Goal: Complete application form: Complete application form

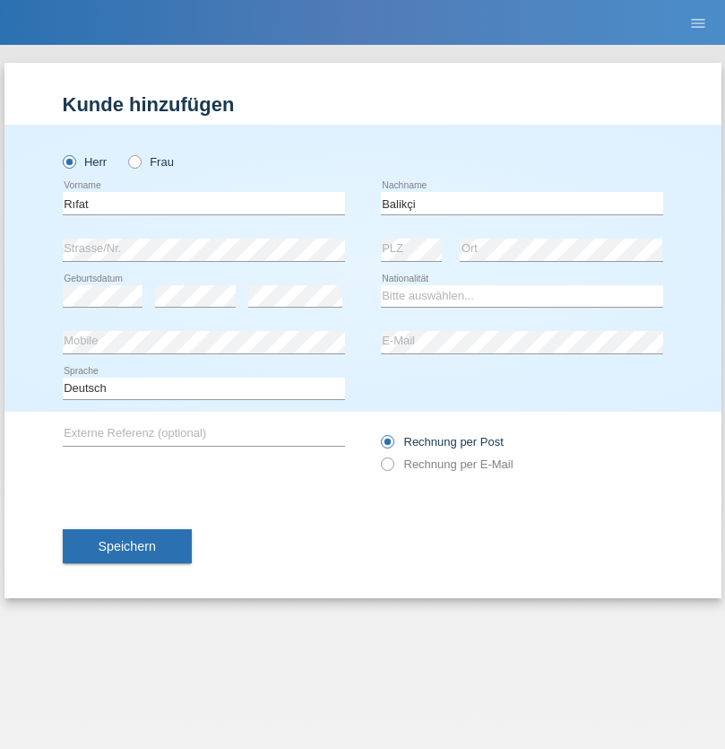
type input "Balikçi"
select select "CH"
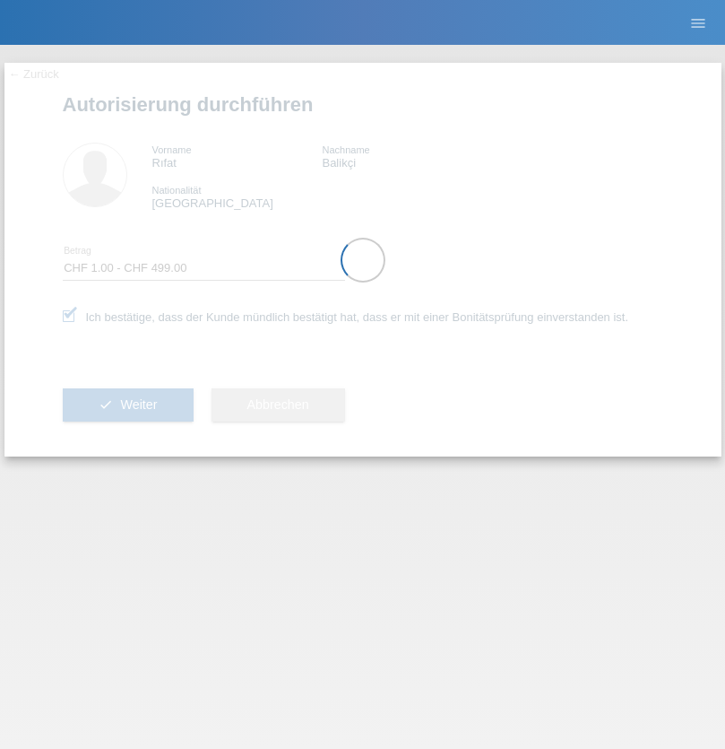
select select "1"
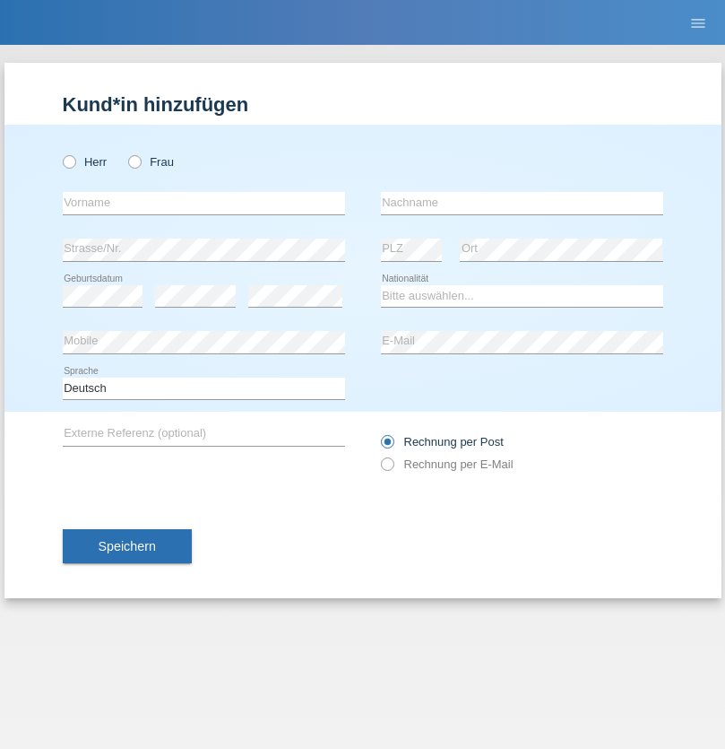
radio input "true"
click at [204, 203] on input "text" at bounding box center [204, 203] width 282 height 22
type input "Shafi"
click at [522, 203] on input "text" at bounding box center [522, 203] width 282 height 22
type input "[PERSON_NAME]"
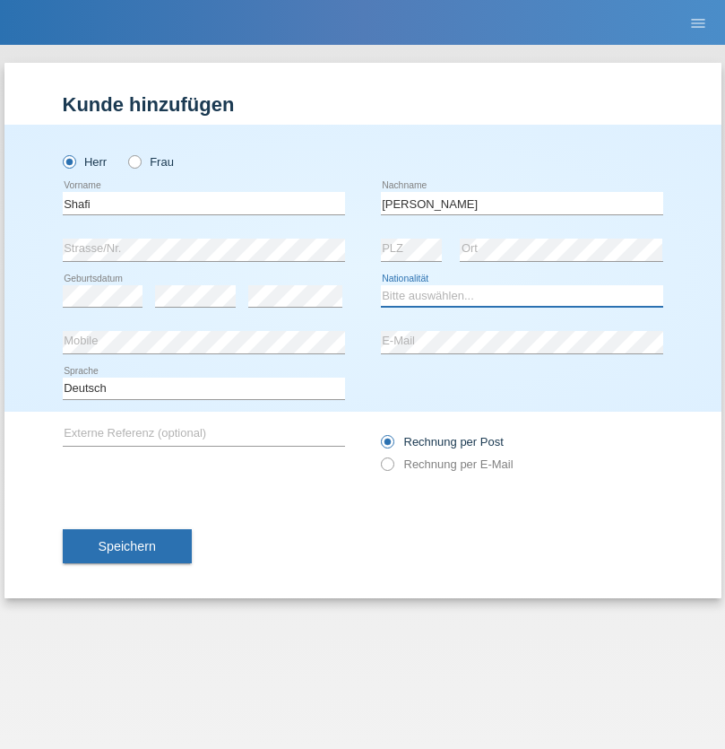
select select "AF"
select select "C"
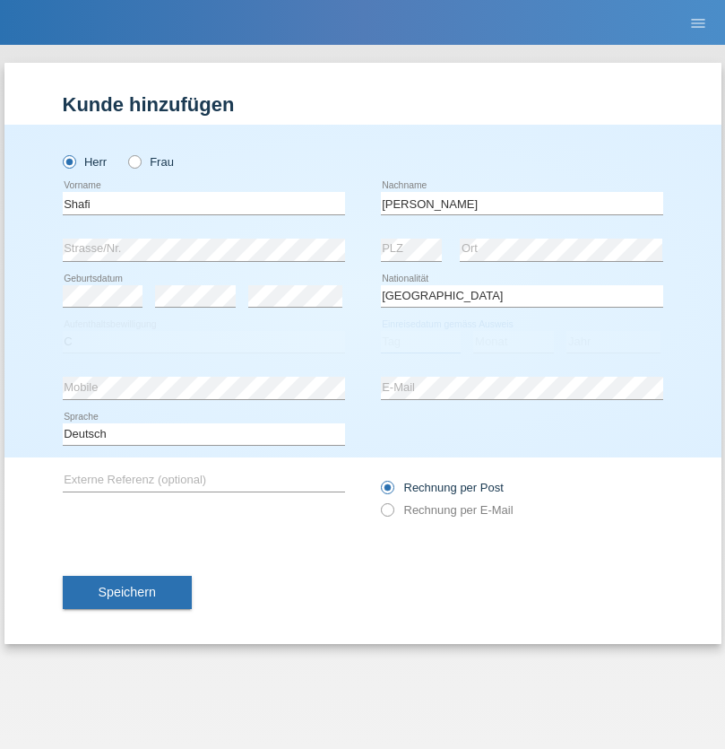
select select "02"
select select "06"
select select "2013"
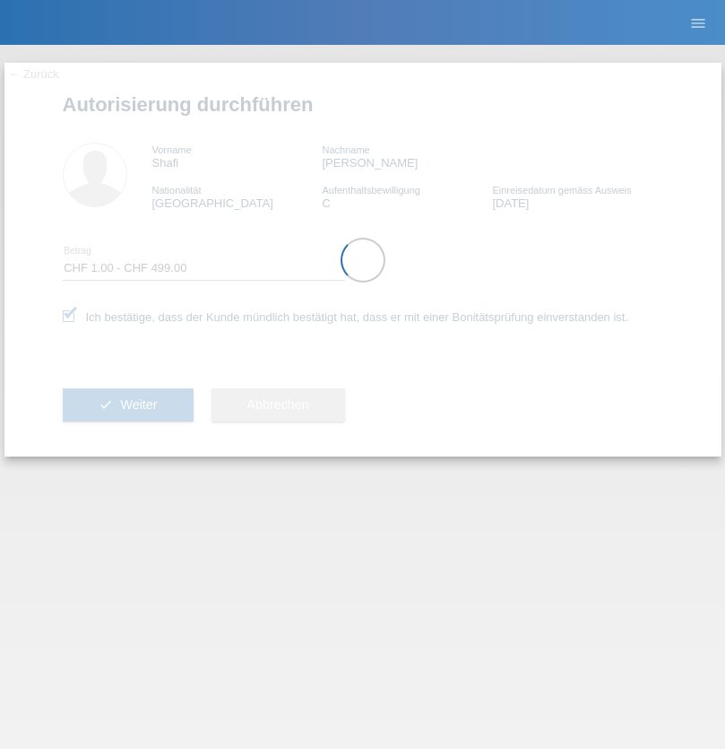
select select "1"
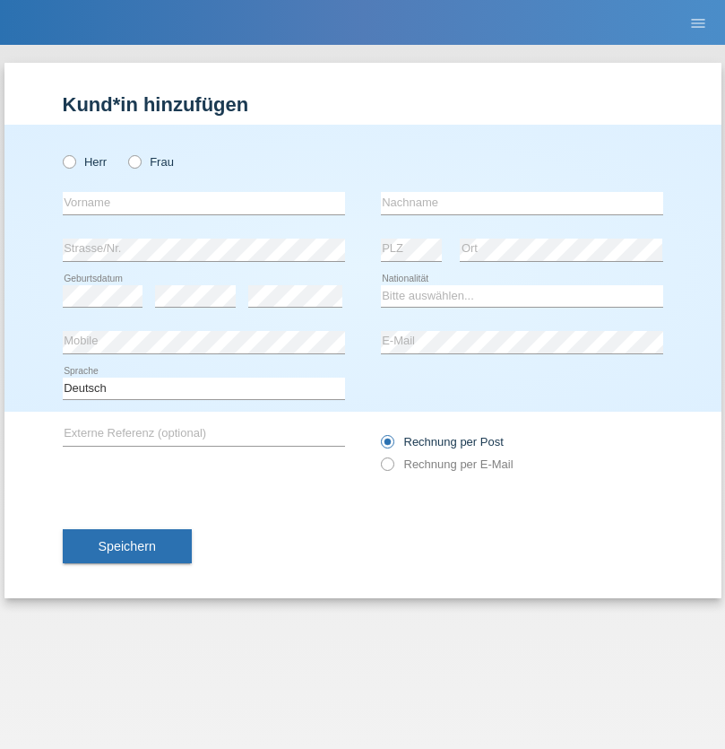
radio input "true"
click at [204, 203] on input "text" at bounding box center [204, 203] width 282 height 22
type input "[PERSON_NAME]"
click at [522, 203] on input "text" at bounding box center [522, 203] width 282 height 22
type input "Affentranger"
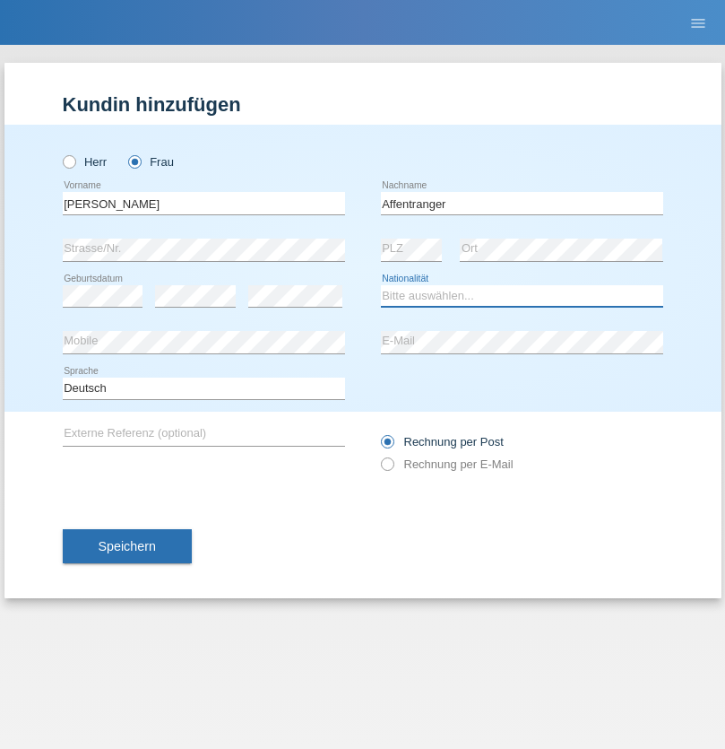
select select "CO"
select select "C"
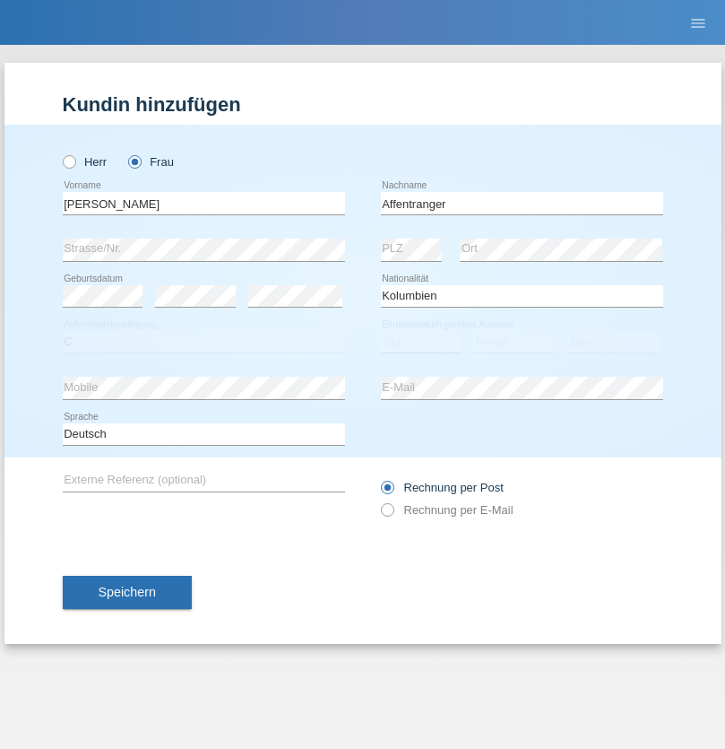
select select "22"
select select "03"
select select "2021"
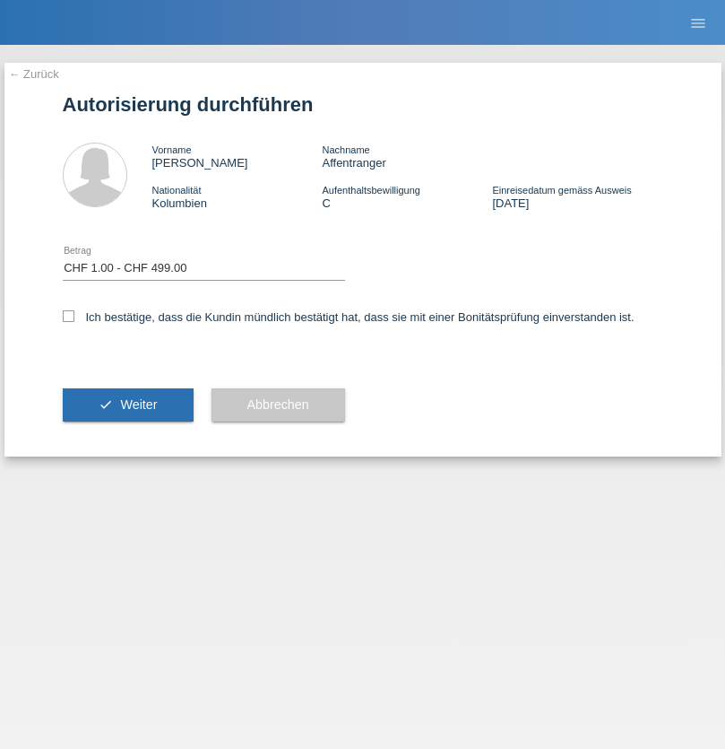
select select "1"
checkbox input "true"
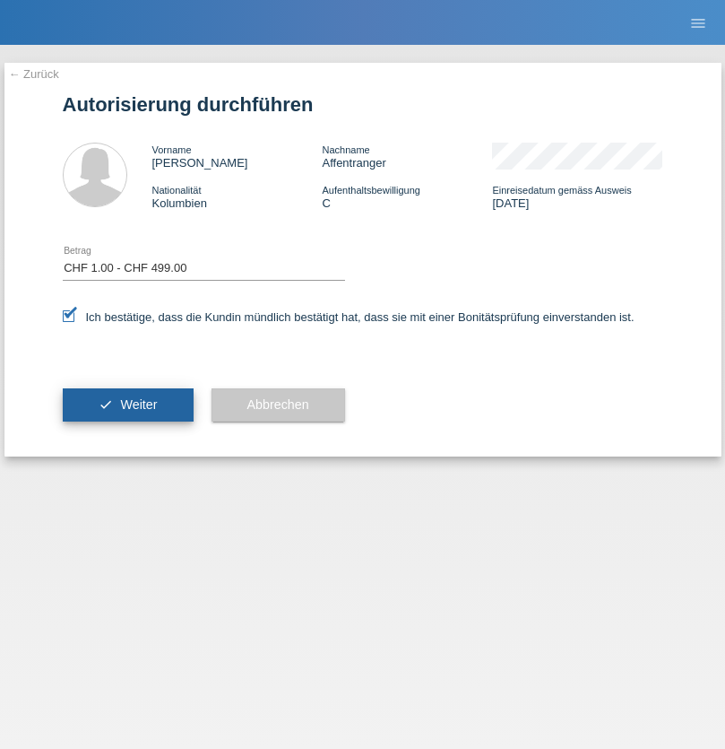
click at [127, 404] on span "Weiter" at bounding box center [138, 404] width 37 height 14
